Goal: Navigation & Orientation: Find specific page/section

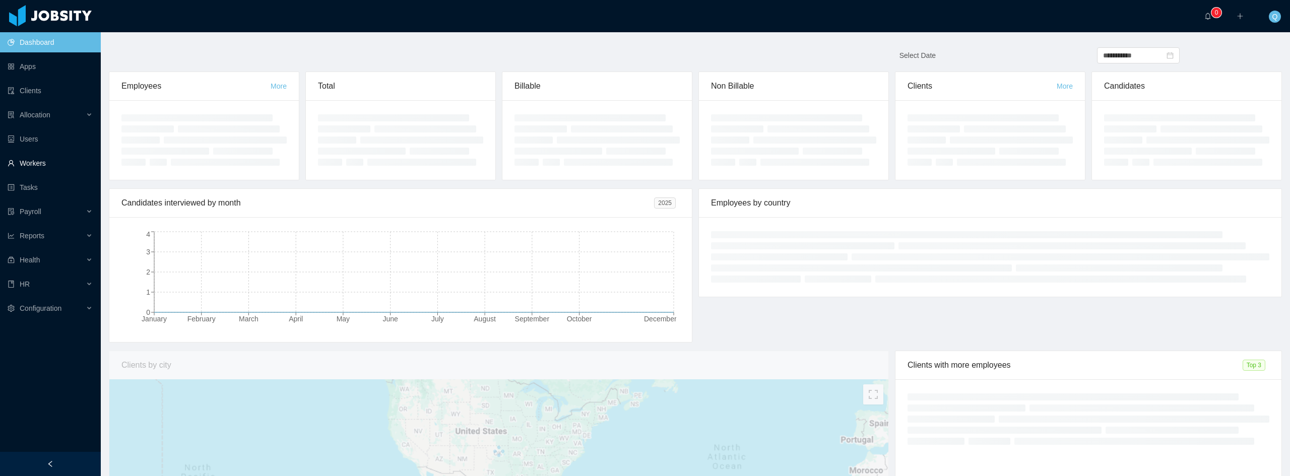
click at [60, 160] on link "Workers" at bounding box center [50, 163] width 85 height 20
